Goal: Task Accomplishment & Management: Use online tool/utility

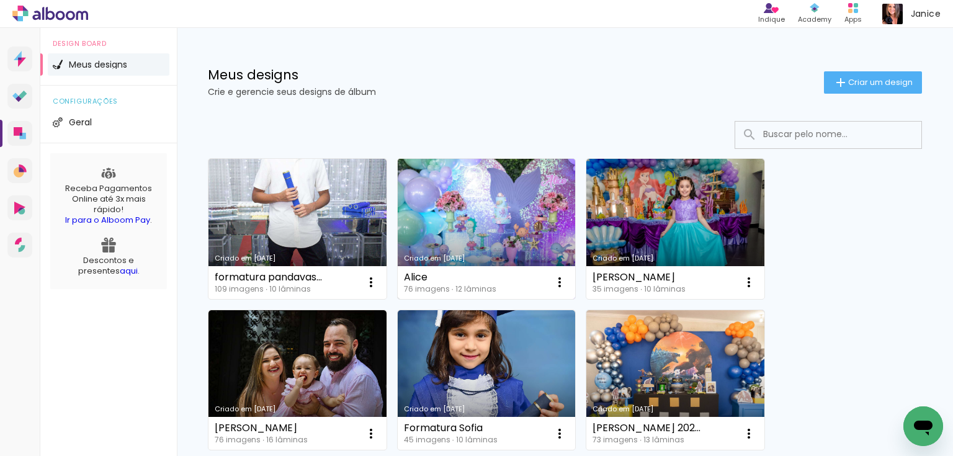
click at [473, 224] on link "Criado em [DATE]" at bounding box center [487, 229] width 178 height 140
